Goal: Information Seeking & Learning: Stay updated

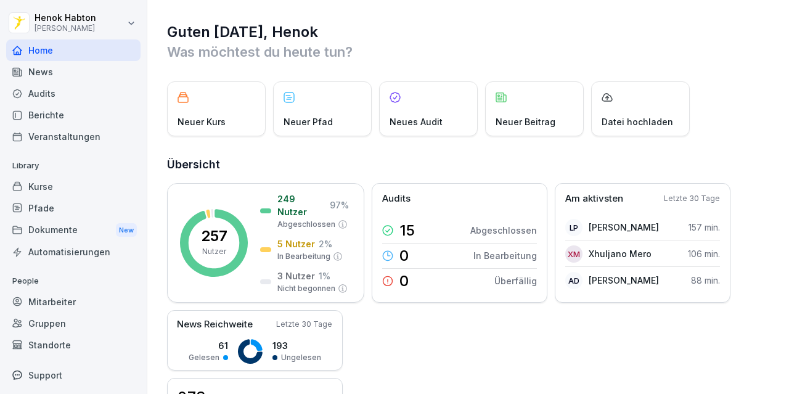
click at [82, 20] on html "[PERSON_NAME] [PERSON_NAME] Home News Audits Berichte Veranstaltungen Library K…" at bounding box center [394, 197] width 789 height 394
click at [81, 18] on html "[PERSON_NAME] [PERSON_NAME] Home News Audits Berichte Veranstaltungen Library K…" at bounding box center [394, 197] width 789 height 394
click at [47, 75] on div "News" at bounding box center [73, 72] width 134 height 22
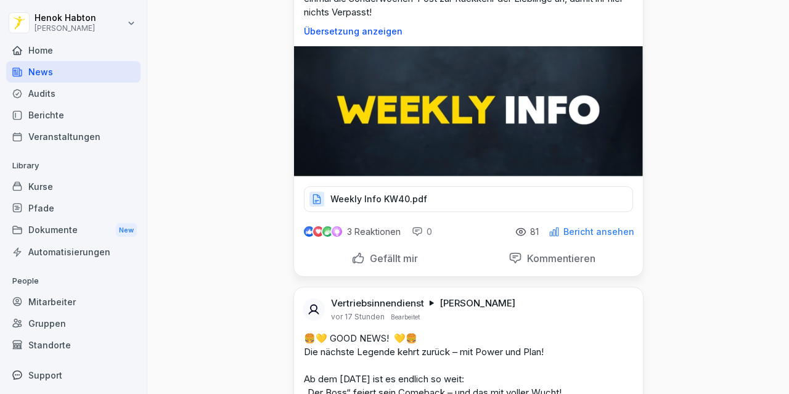
scroll to position [554, 0]
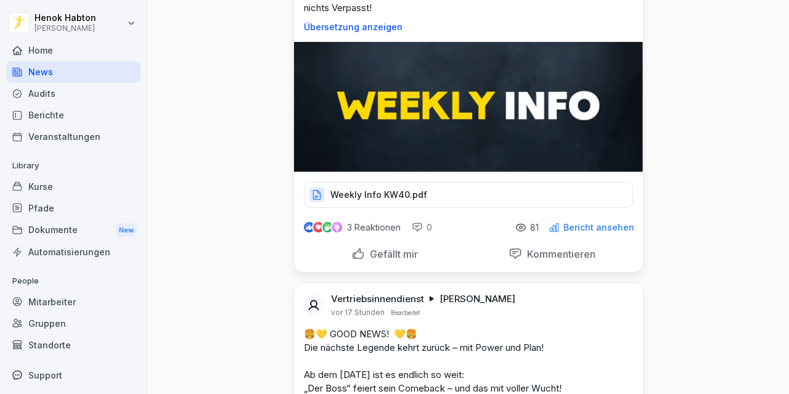
click at [366, 186] on div "Weekly Info KW40.pdf" at bounding box center [468, 195] width 329 height 26
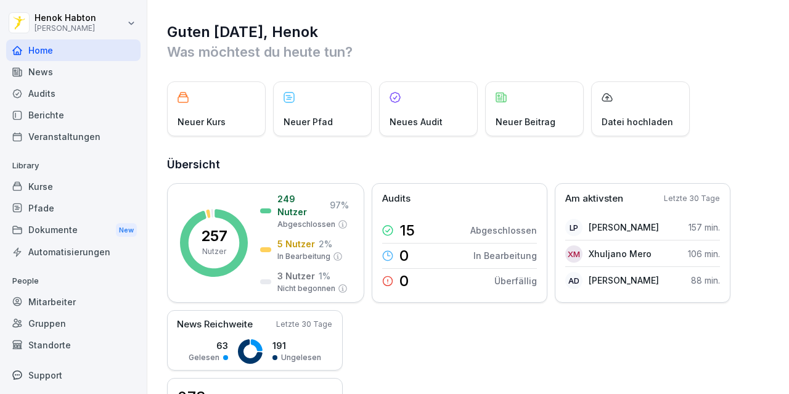
click at [91, 72] on div "News" at bounding box center [73, 72] width 134 height 22
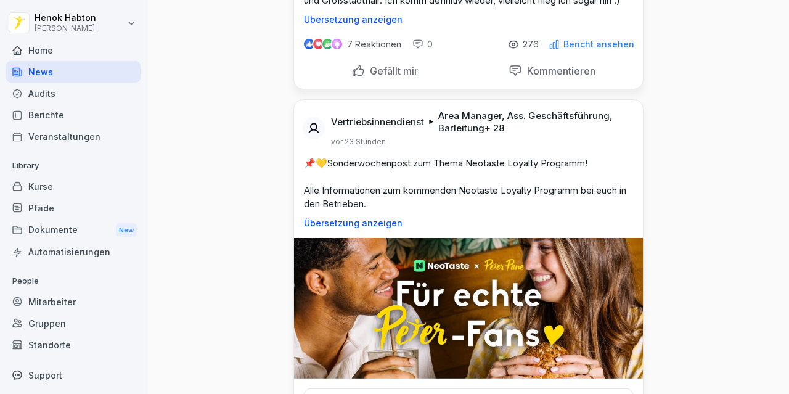
scroll to position [1602, 0]
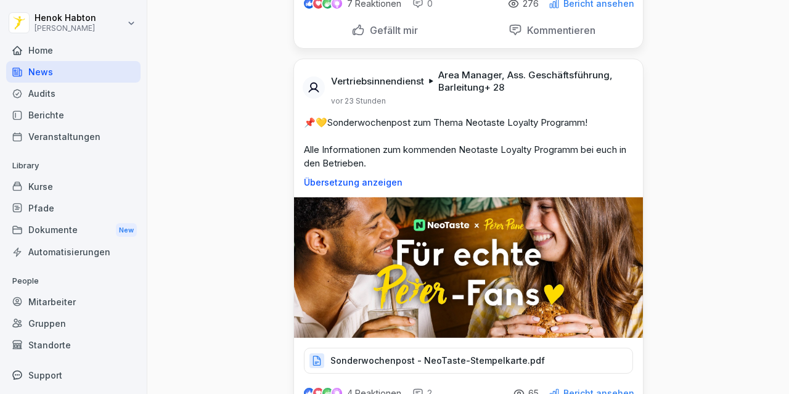
drag, startPoint x: 391, startPoint y: 257, endPoint x: 379, endPoint y: 261, distance: 12.5
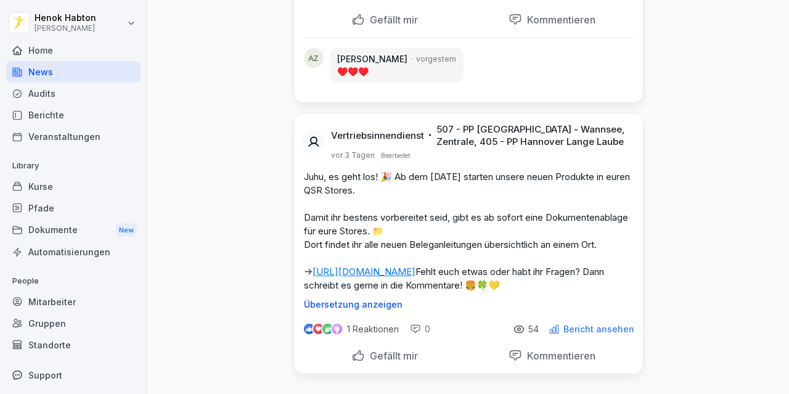
scroll to position [4498, 0]
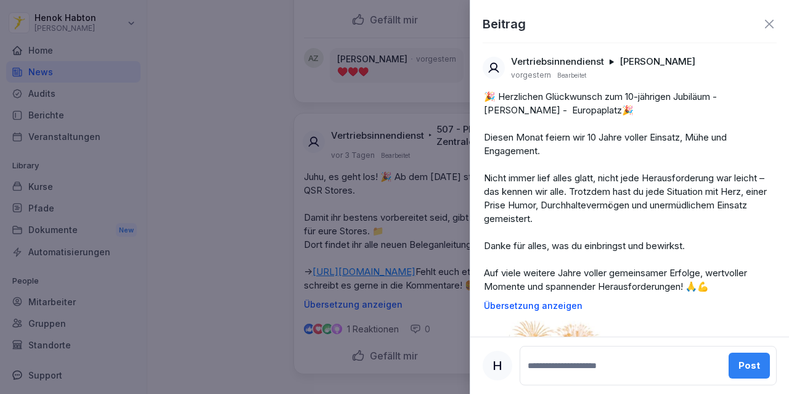
click at [166, 182] on div at bounding box center [394, 197] width 789 height 394
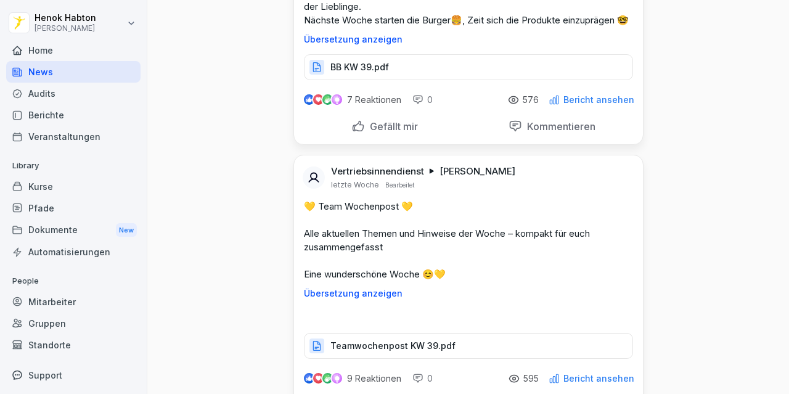
scroll to position [6900, 0]
